Goal: Task Accomplishment & Management: Use online tool/utility

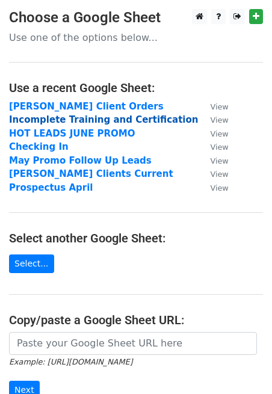
click at [106, 121] on strong "Incomplete Training and Certification" at bounding box center [103, 119] width 189 height 11
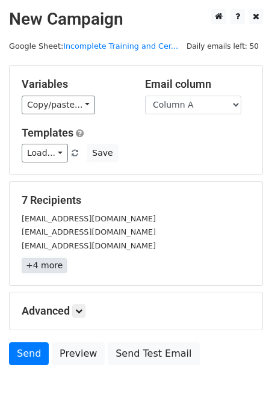
click at [51, 266] on link "+4 more" at bounding box center [44, 265] width 45 height 15
